Goal: Information Seeking & Learning: Learn about a topic

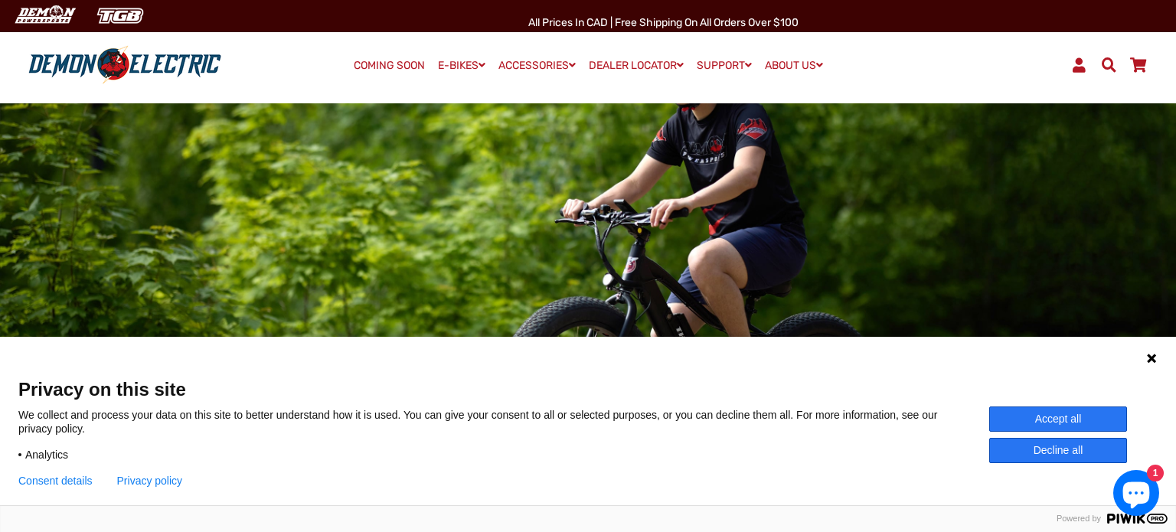
click at [1018, 418] on button "Accept all" at bounding box center [1058, 419] width 138 height 25
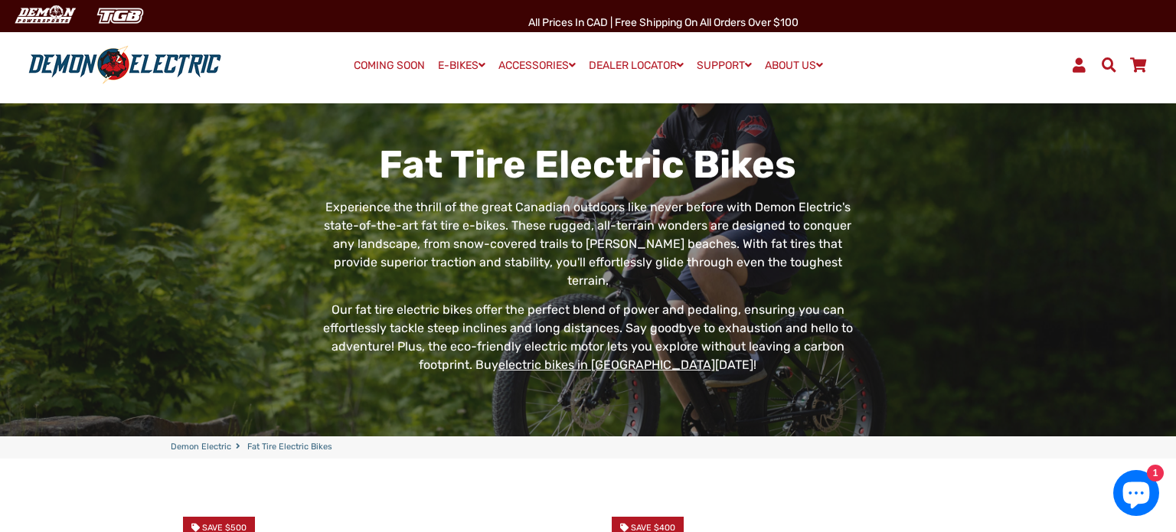
scroll to position [26, 0]
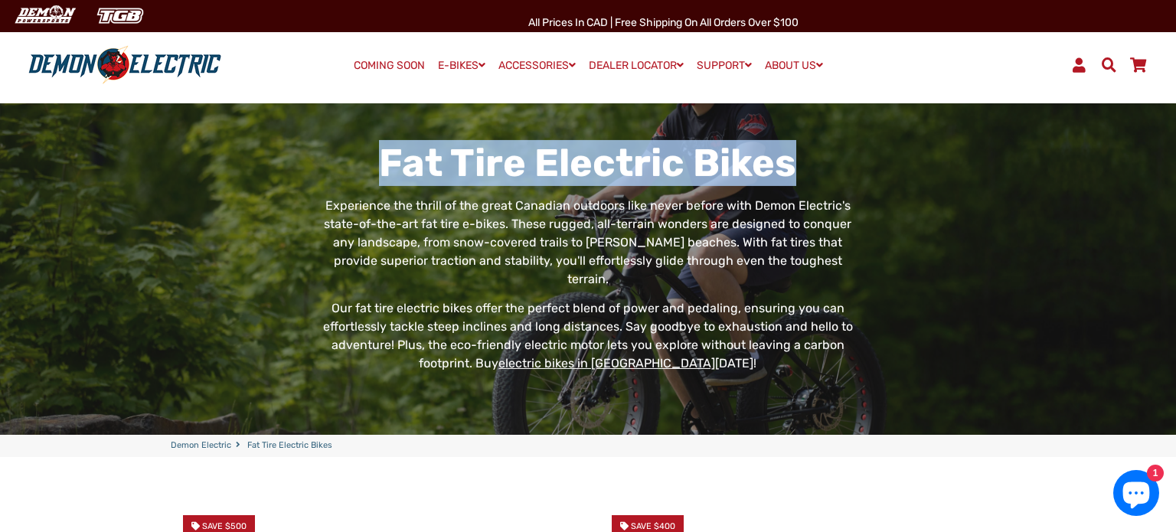
drag, startPoint x: 335, startPoint y: 165, endPoint x: 878, endPoint y: 106, distance: 546.2
click at [878, 106] on div "Fat Tire Electric Bikes Experience the thrill of the great Canadian outdoors li…" at bounding box center [588, 267] width 881 height 346
copy h1 "Fat Tire Electric Bikes"
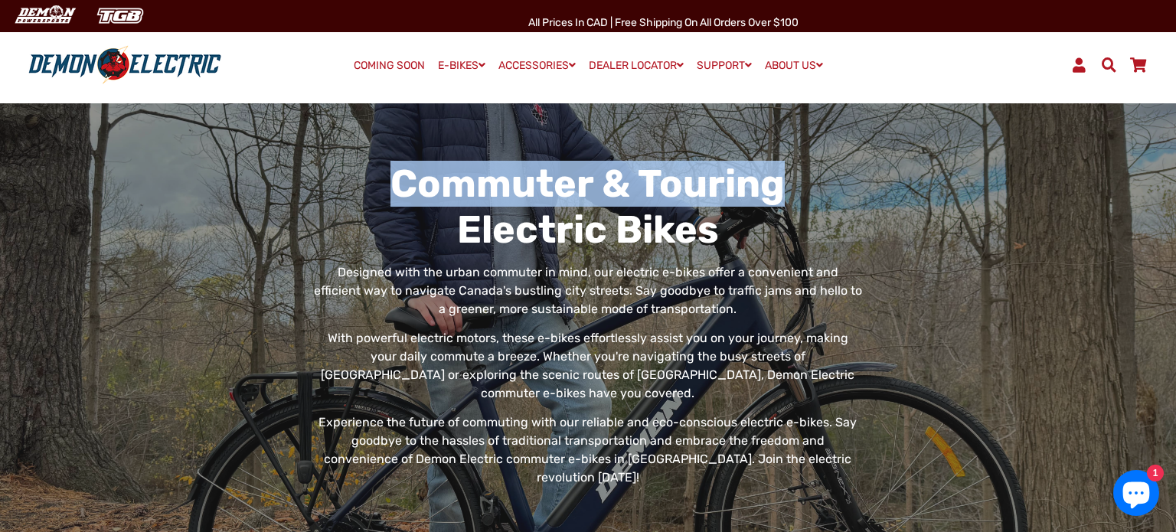
drag, startPoint x: 486, startPoint y: 155, endPoint x: 872, endPoint y: 185, distance: 387.8
click at [872, 185] on div "Commuter & Touring Electric Bikes Designed with the urban commuter in mind, our…" at bounding box center [577, 335] width 858 height 348
copy h1 "Commuter & Touring"
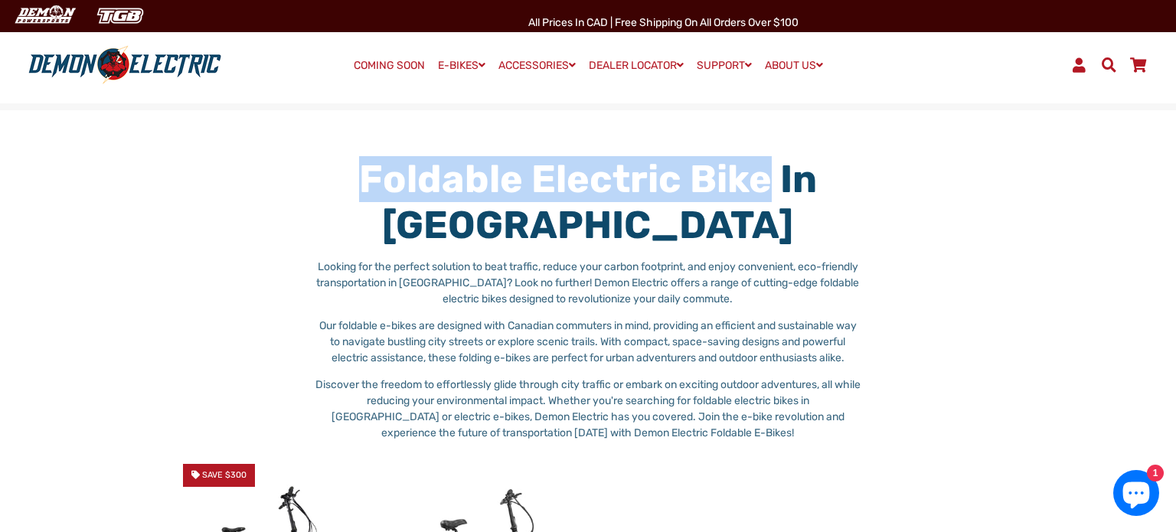
drag, startPoint x: 318, startPoint y: 179, endPoint x: 764, endPoint y: 156, distance: 446.3
click at [764, 156] on h1 "Foldable Electric Bike in Canada" at bounding box center [588, 202] width 549 height 92
copy h1 "Foldable Electric Bike"
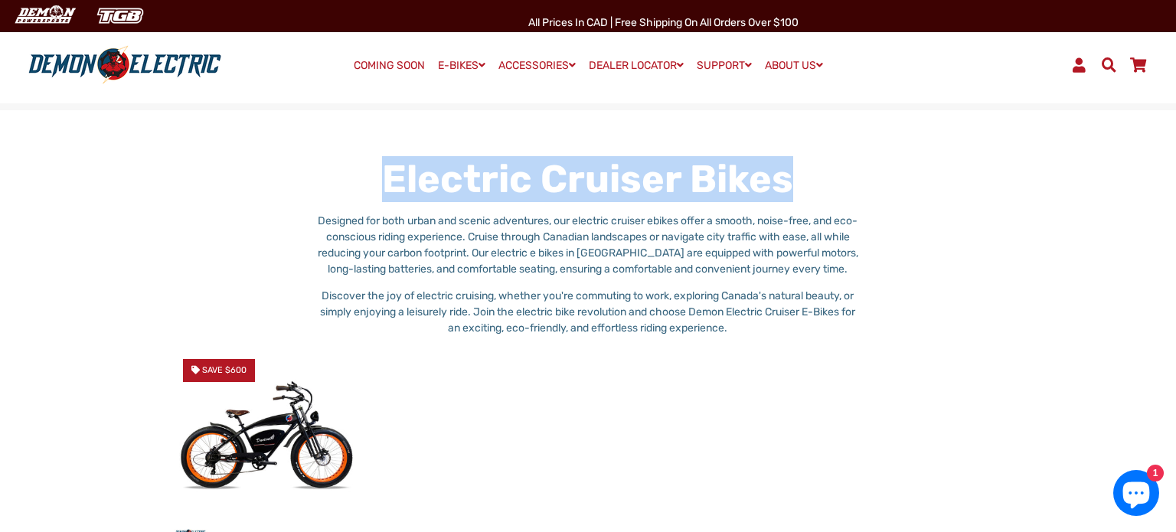
drag, startPoint x: 492, startPoint y: 159, endPoint x: 893, endPoint y: 165, distance: 401.3
click at [893, 165] on div "Electric Cruiser Bikes Designed for both urban and scenic adventures, our elect…" at bounding box center [577, 251] width 858 height 191
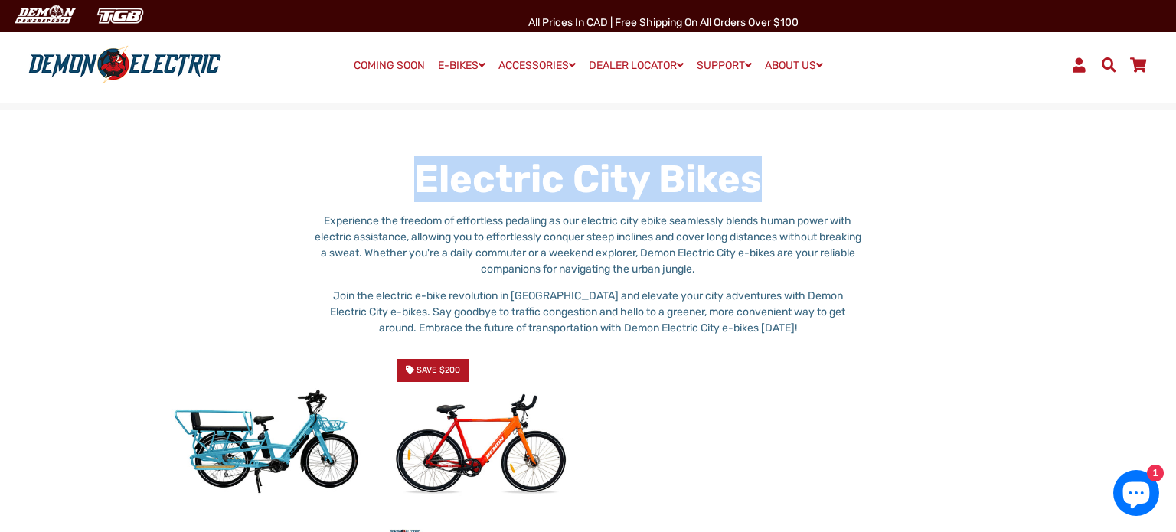
drag, startPoint x: 728, startPoint y: 155, endPoint x: 847, endPoint y: 139, distance: 119.8
click at [847, 139] on div "Electric City Bikes Experience the freedom of effortless pedaling as our electr…" at bounding box center [588, 396] width 1176 height 572
copy h1 "Electric City Bikes"
